Goal: Transaction & Acquisition: Purchase product/service

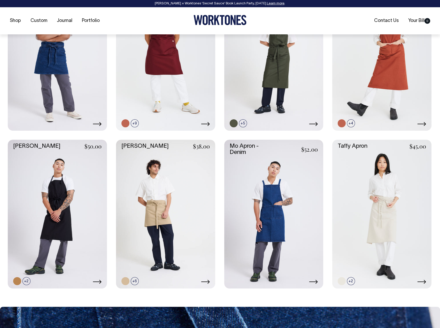
scroll to position [275, 0]
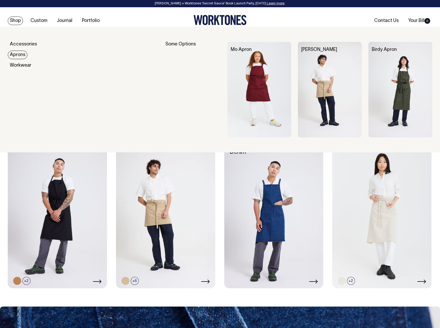
click at [21, 57] on link "Aprons" at bounding box center [18, 55] width 20 height 9
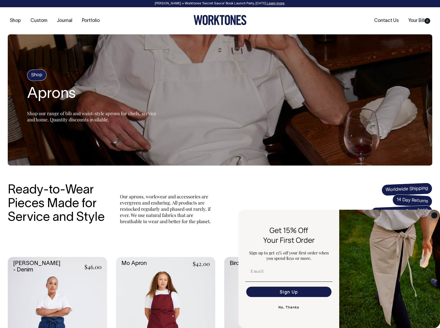
click at [435, 216] on icon "Close dialog" at bounding box center [434, 215] width 3 height 3
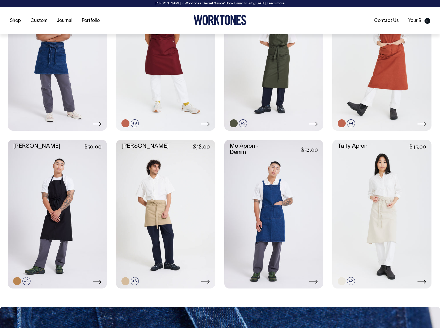
scroll to position [275, 0]
